Goal: Understand process/instructions: Learn about a topic

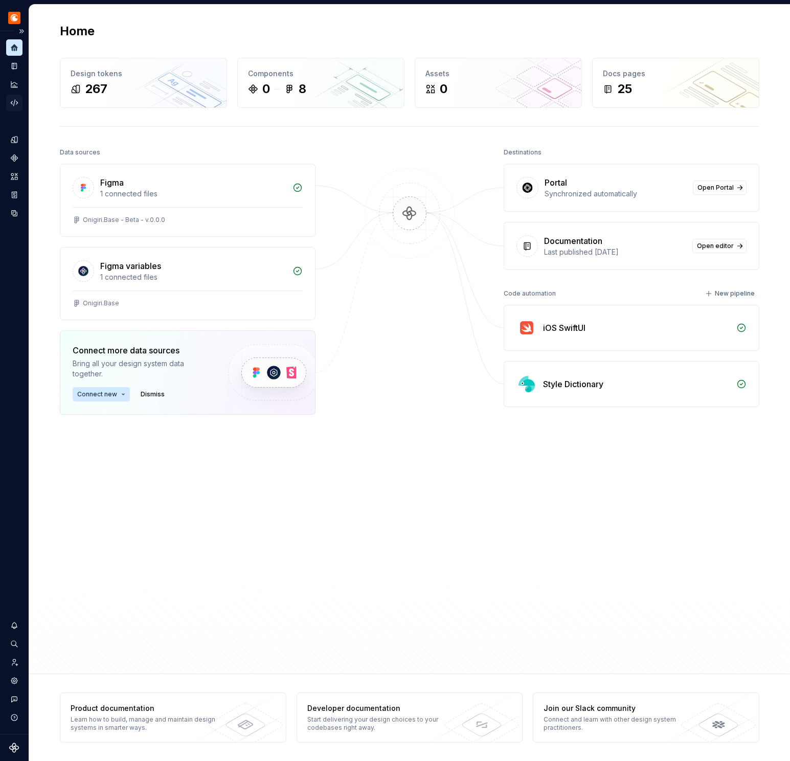
click at [21, 102] on div "Code automation" at bounding box center [14, 103] width 16 height 16
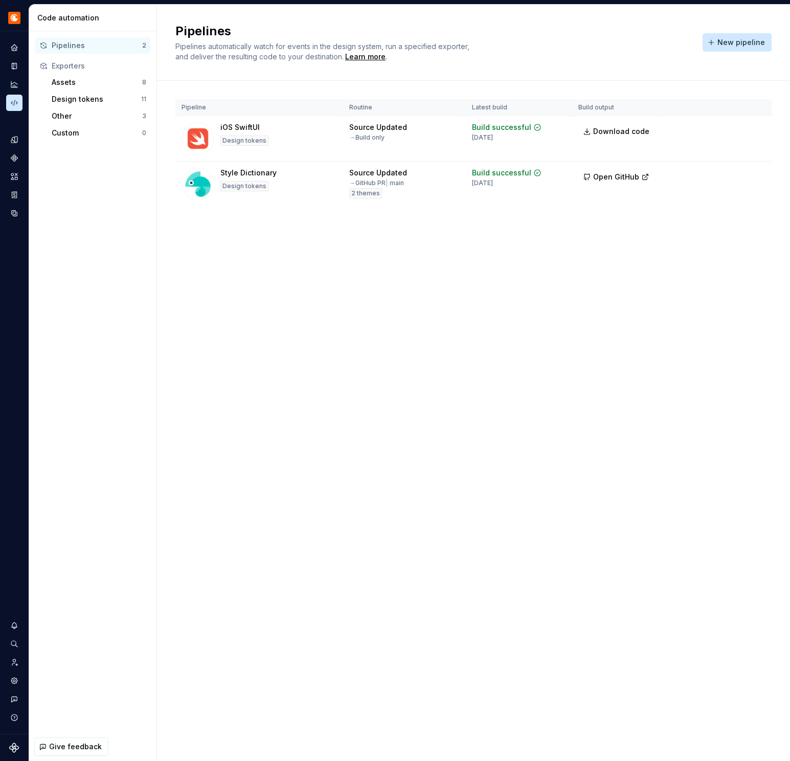
click at [755, 174] on html "Onigiri (Alpha) Design system data Code automation Pipelines 2 Exporters Assets…" at bounding box center [395, 380] width 790 height 761
click at [725, 199] on div "Edit pipeline" at bounding box center [743, 197] width 87 height 10
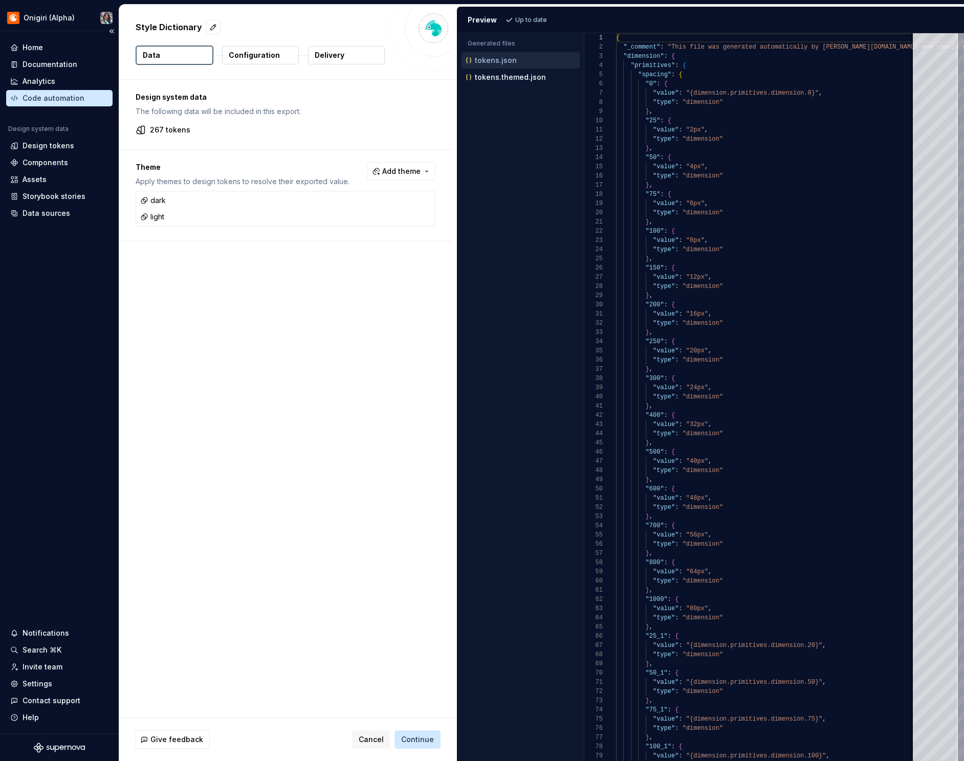
click at [64, 98] on div "Code automation" at bounding box center [54, 98] width 62 height 10
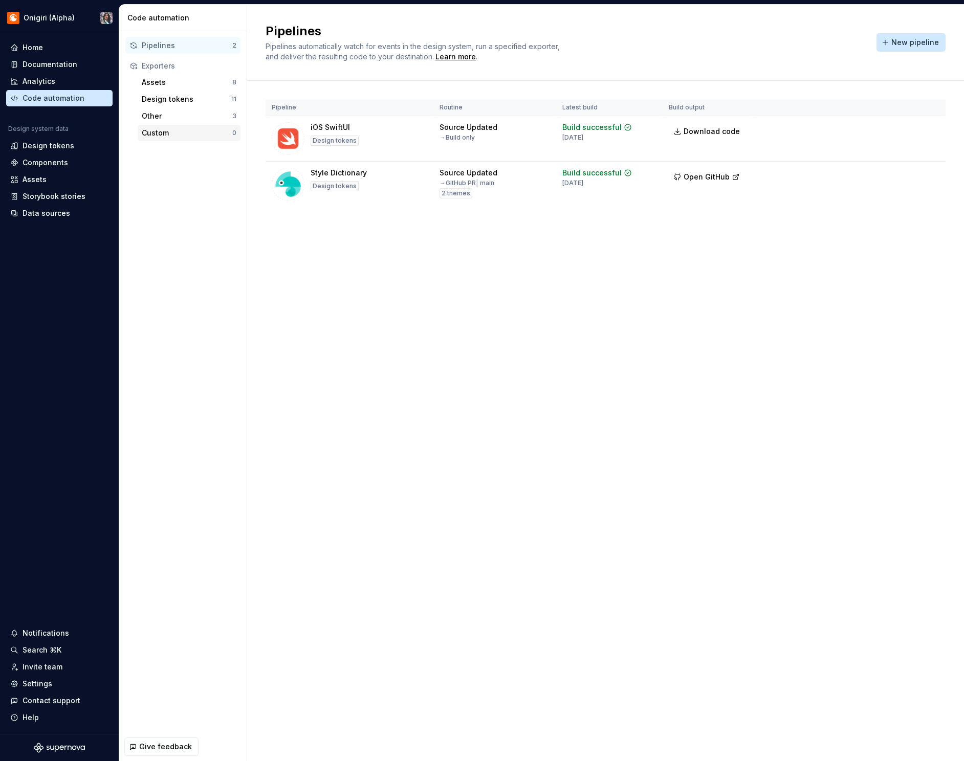
click at [198, 132] on div "Custom" at bounding box center [187, 133] width 91 height 10
click at [231, 134] on div "Custom" at bounding box center [187, 133] width 91 height 10
click at [168, 128] on div "Custom" at bounding box center [187, 133] width 91 height 10
click at [167, 129] on div "Custom" at bounding box center [187, 133] width 91 height 10
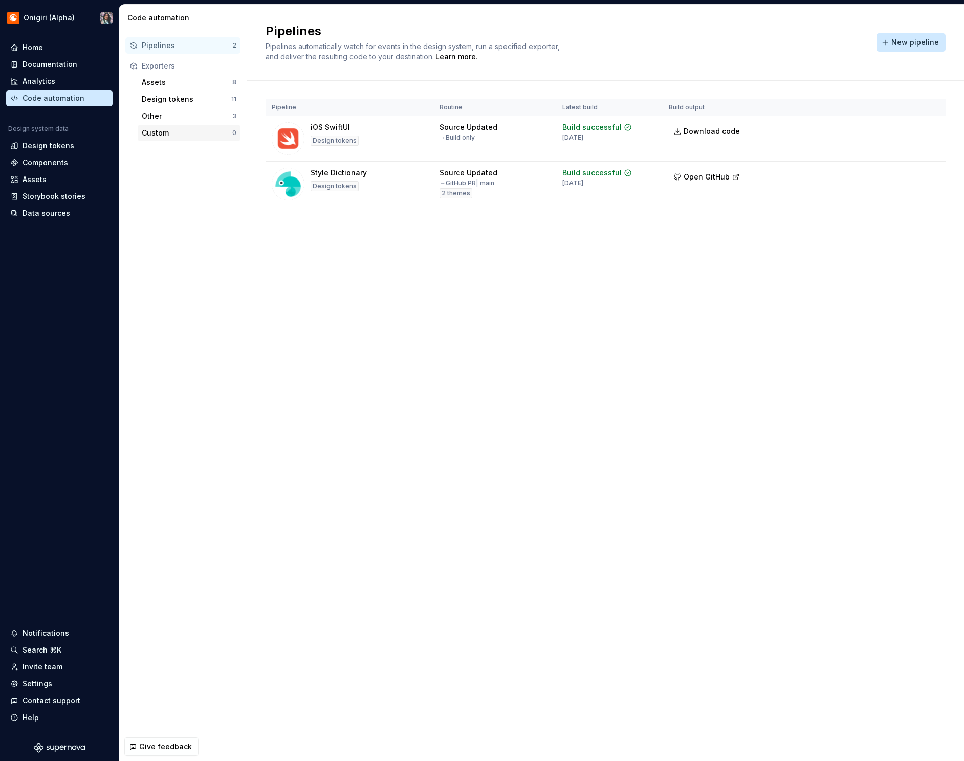
click at [167, 129] on div "Custom" at bounding box center [187, 133] width 91 height 10
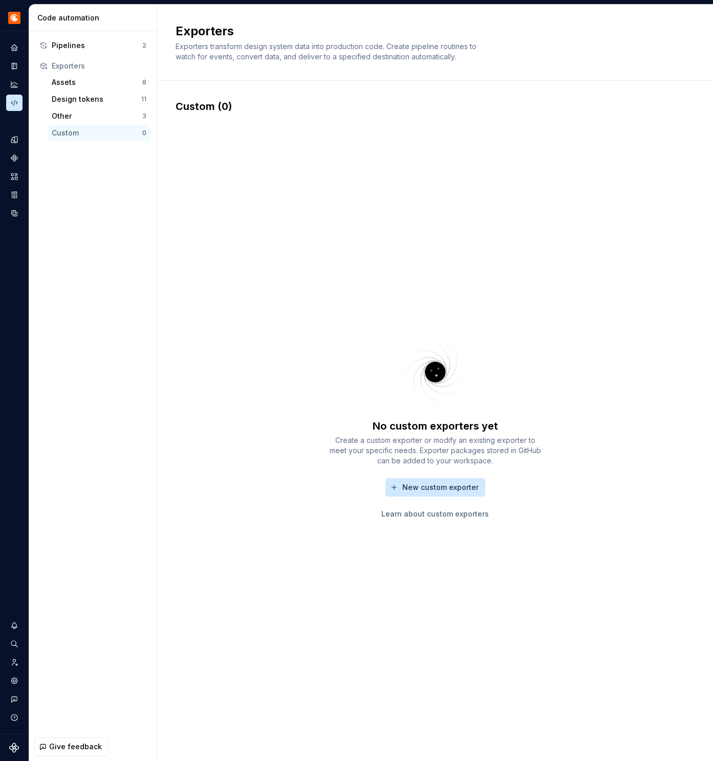
click at [447, 517] on link "Learn about custom exporters" at bounding box center [434, 514] width 107 height 10
